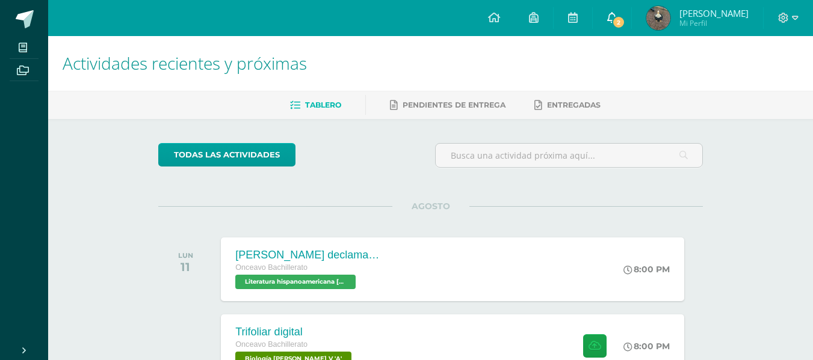
click at [631, 28] on link "2" at bounding box center [611, 18] width 38 height 36
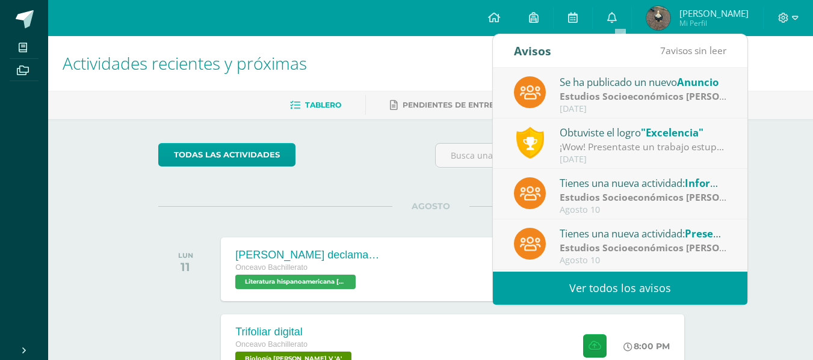
click at [629, 103] on div "Estudios Socioeconómicos Bach V | ERICK ECHEVERRÍA" at bounding box center [642, 97] width 167 height 14
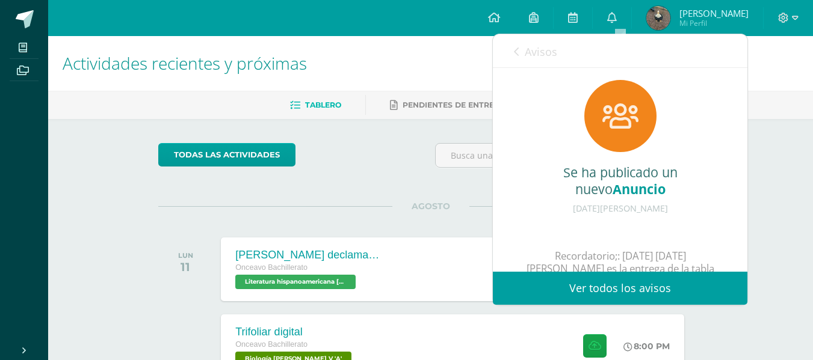
click at [641, 285] on link "Ver todos los avisos" at bounding box center [620, 288] width 254 height 33
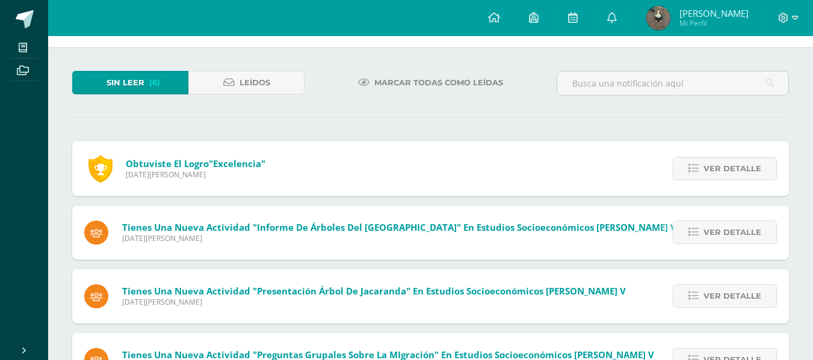
scroll to position [45, 0]
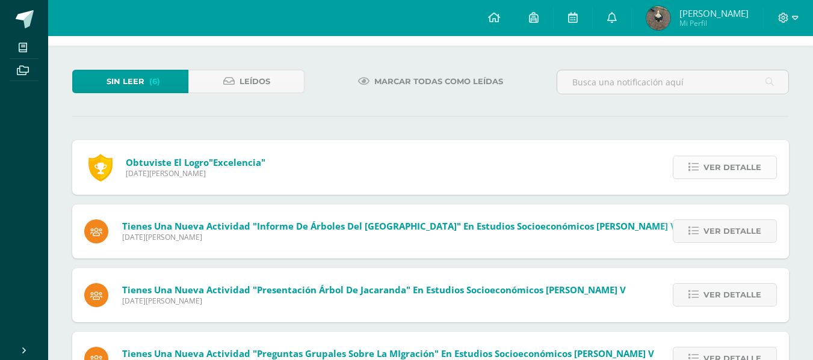
click at [718, 169] on span "Ver detalle" at bounding box center [732, 167] width 58 height 22
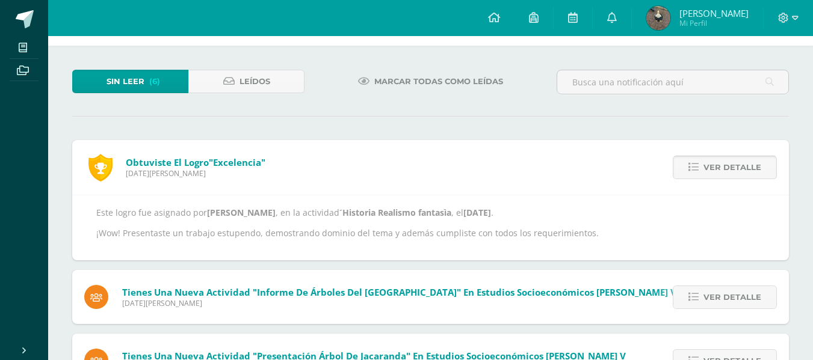
click at [718, 169] on span "Ver detalle" at bounding box center [732, 167] width 58 height 22
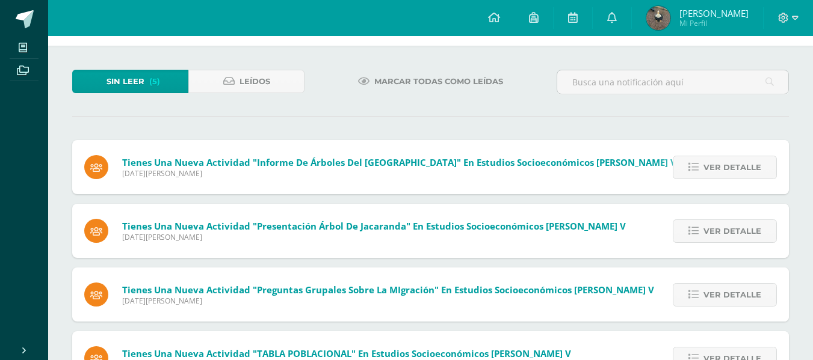
click at [718, 169] on span "Ver detalle" at bounding box center [732, 167] width 58 height 22
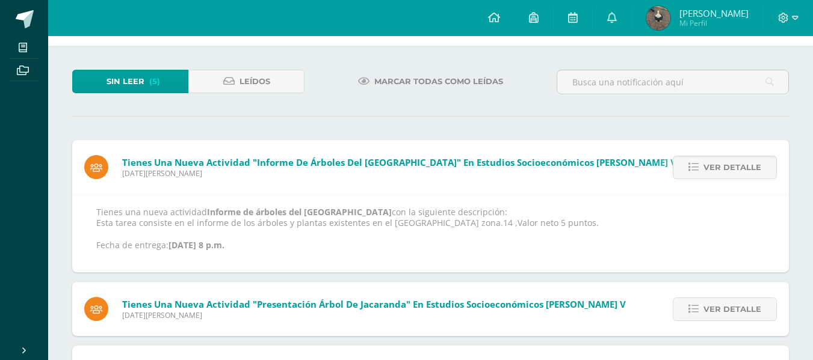
click at [718, 169] on span "Ver detalle" at bounding box center [732, 167] width 58 height 22
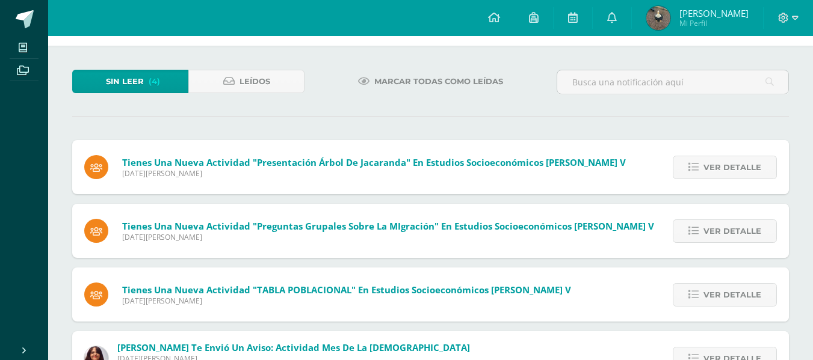
click at [718, 169] on span "Ver detalle" at bounding box center [732, 167] width 58 height 22
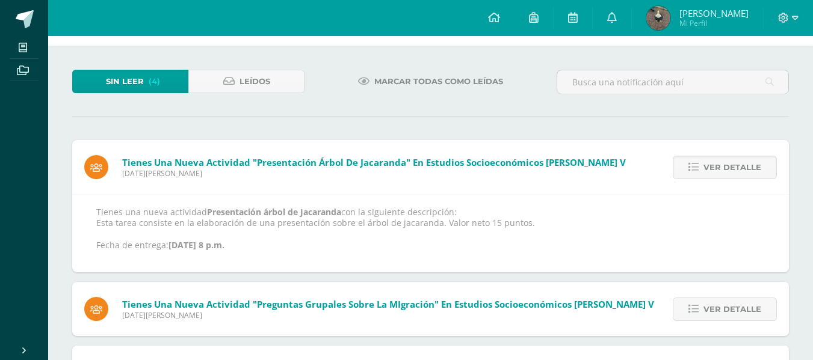
click at [718, 169] on span "Ver detalle" at bounding box center [732, 167] width 58 height 22
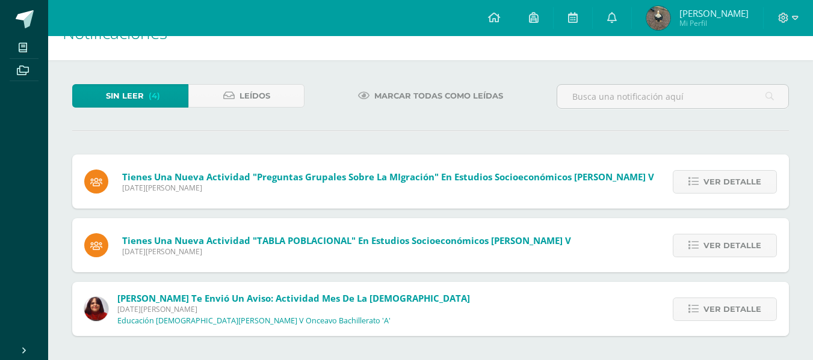
scroll to position [31, 0]
click at [718, 169] on div "Ver detalle" at bounding box center [721, 182] width 134 height 54
click at [723, 178] on span "Ver detalle" at bounding box center [732, 182] width 58 height 22
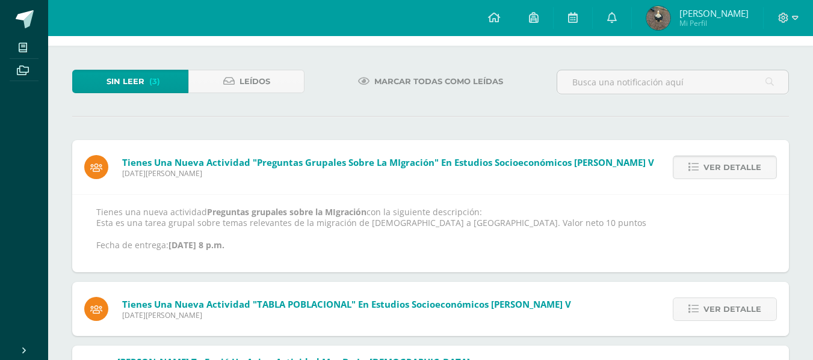
click at [723, 178] on span "Ver detalle" at bounding box center [732, 167] width 58 height 22
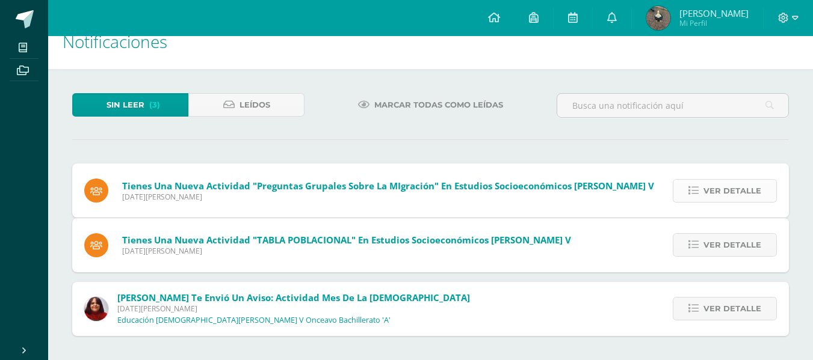
scroll to position [0, 0]
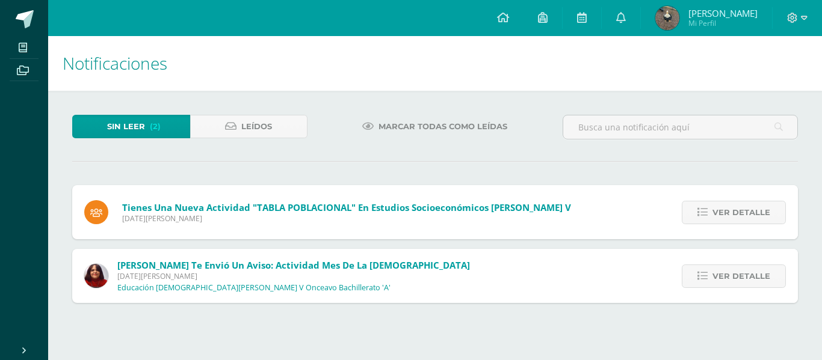
click at [723, 178] on div "Sin leer (2) Leídos Marcar todas como leídas Tienes una nueva actividad "TABLA …" at bounding box center [435, 209] width 774 height 236
click at [737, 216] on span "Ver detalle" at bounding box center [741, 213] width 58 height 22
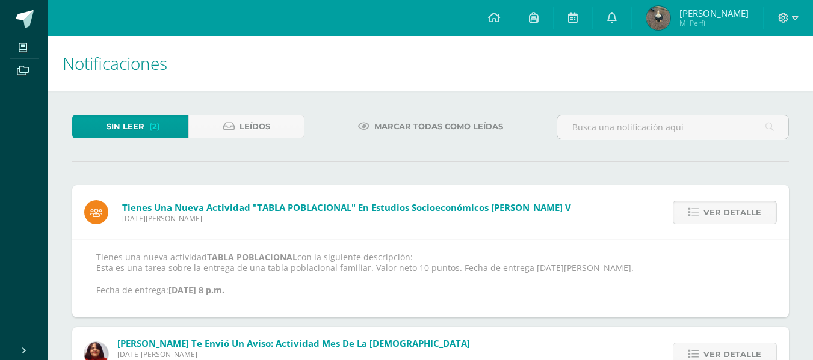
click at [737, 216] on span "Ver detalle" at bounding box center [732, 213] width 58 height 22
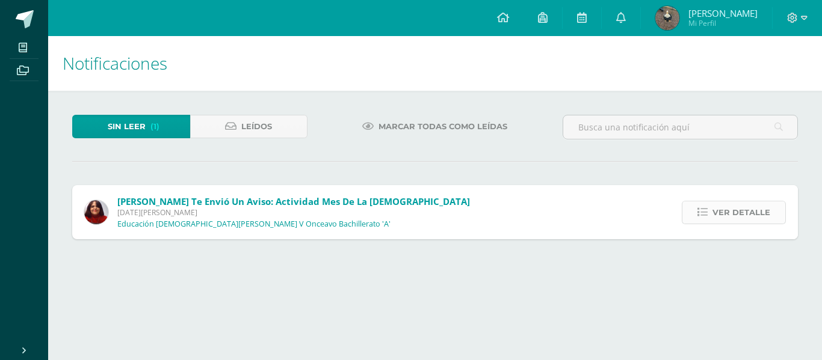
click at [737, 216] on span "Ver detalle" at bounding box center [741, 213] width 58 height 22
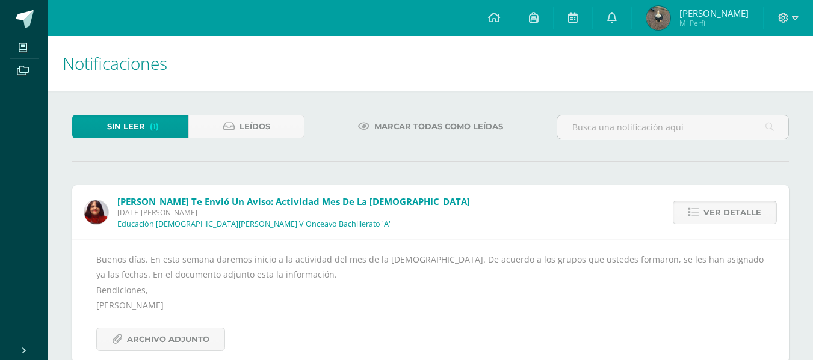
click at [737, 216] on span "Ver detalle" at bounding box center [732, 213] width 58 height 22
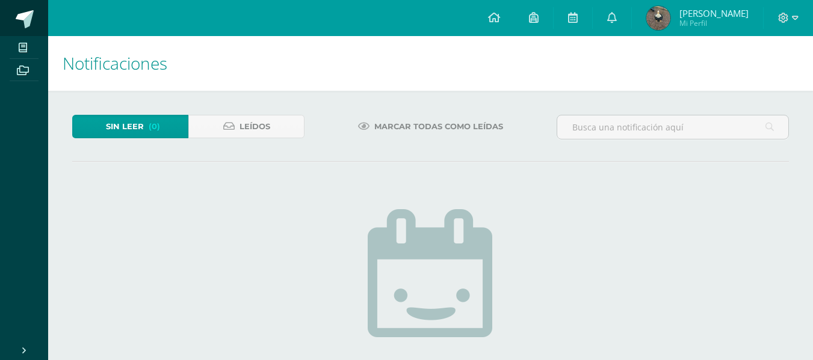
click at [38, 18] on span at bounding box center [66, 19] width 57 height 25
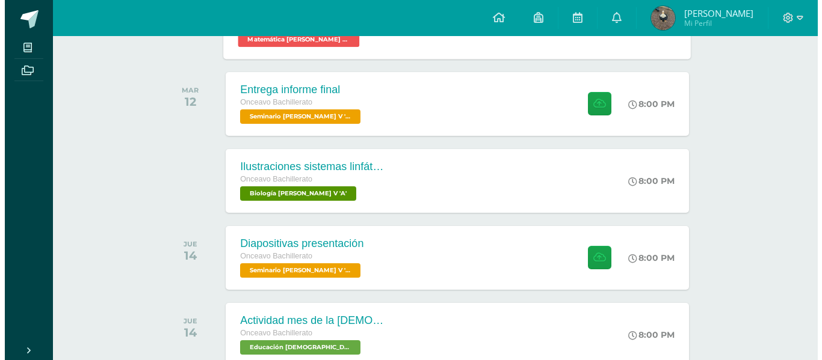
scroll to position [399, 0]
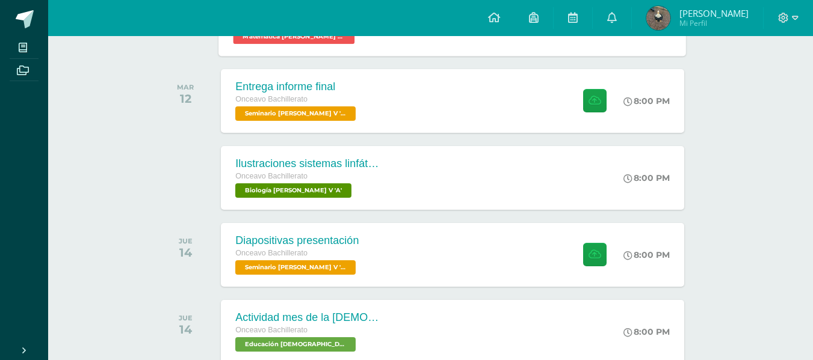
click at [302, 204] on div "Ilustraciones sistemas linfático y digestivo Onceavo Bachillerato Biología [PER…" at bounding box center [307, 178] width 173 height 64
